Goal: Navigation & Orientation: Go to known website

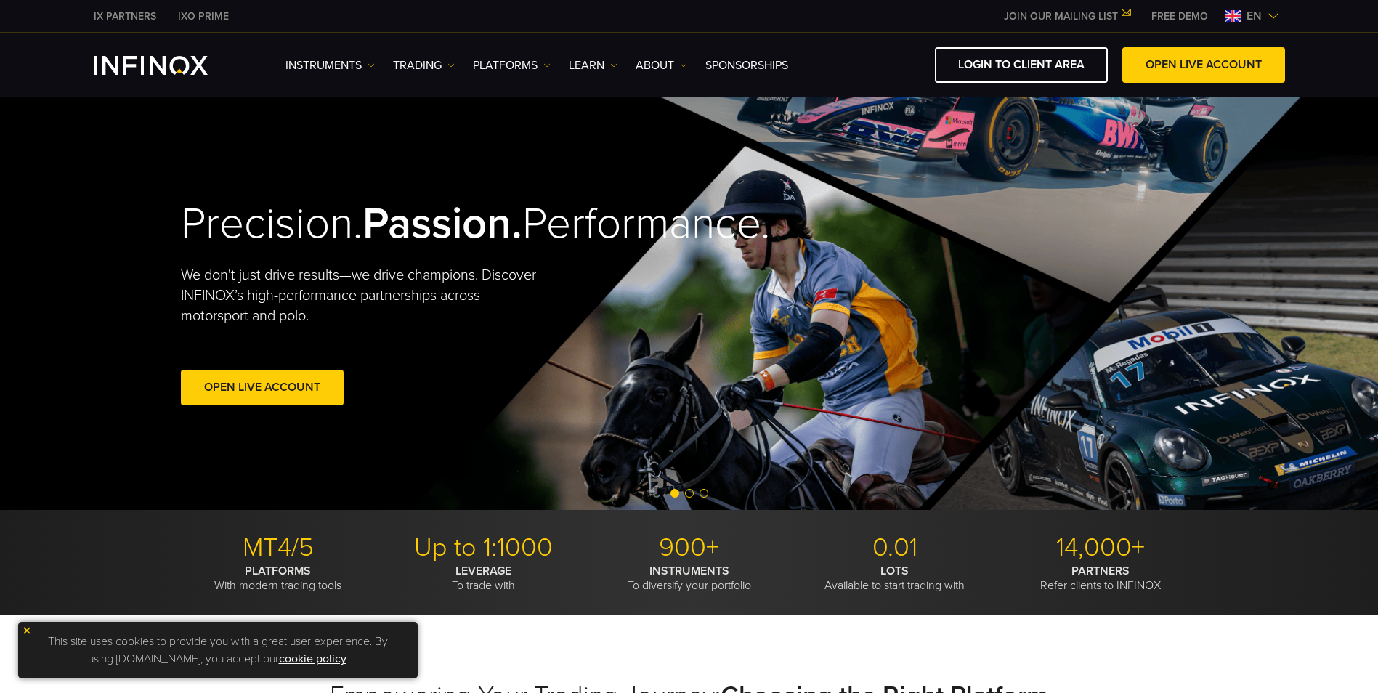
click at [1274, 20] on img at bounding box center [1274, 16] width 12 height 12
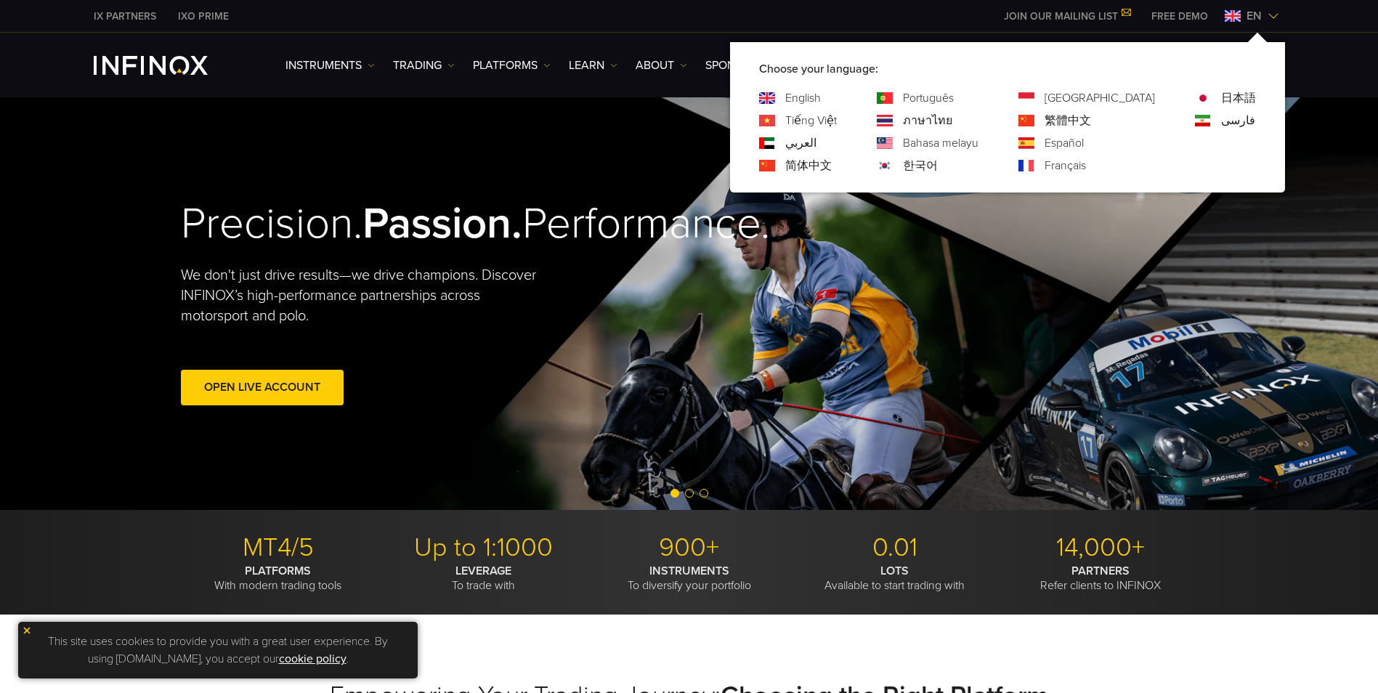
click at [938, 169] on link "한국어" at bounding box center [920, 165] width 35 height 17
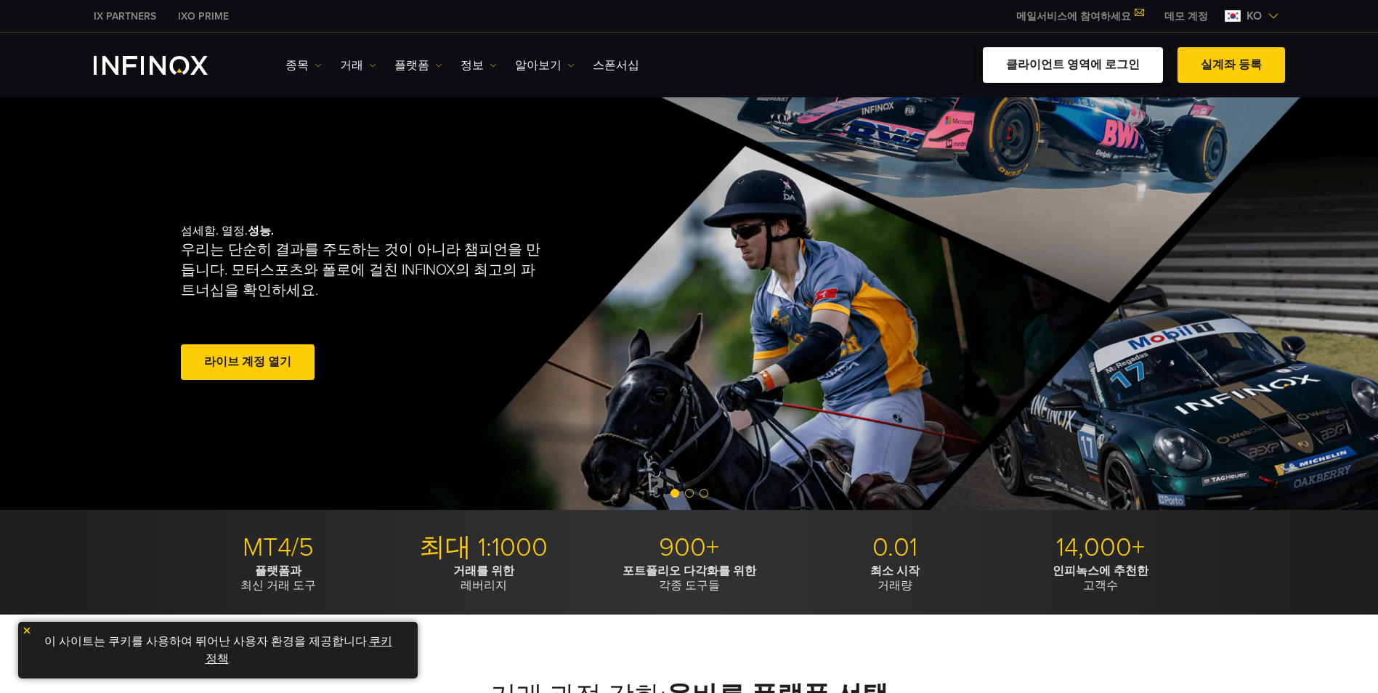
click at [1103, 73] on link "클라이언트 영역에 로그인" at bounding box center [1073, 65] width 180 height 36
